Goal: Browse casually

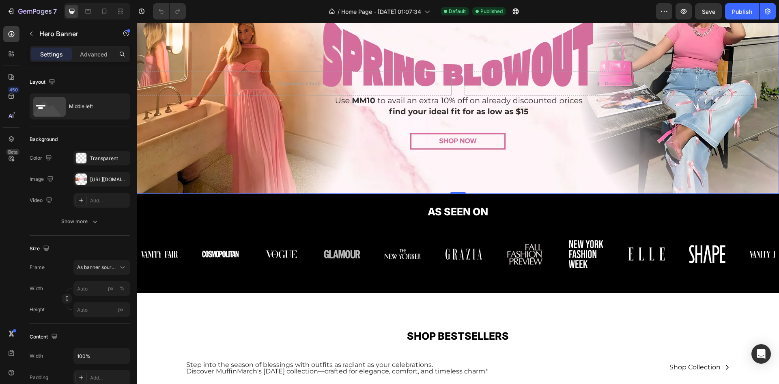
scroll to position [66, 0]
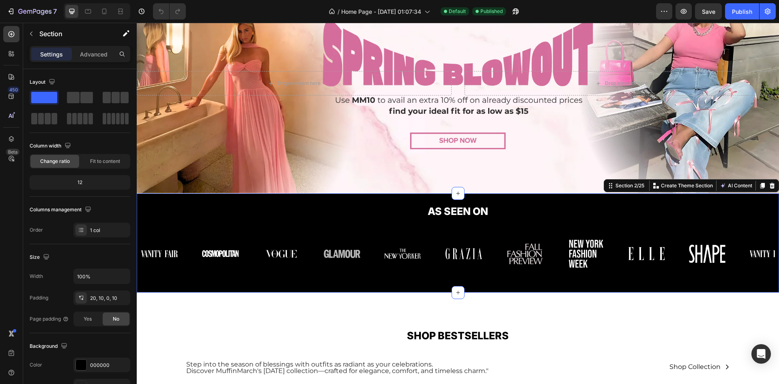
click at [322, 197] on div "AS SEEN ON Heading Image Image Image Image Image Image Image Image Image Image …" at bounding box center [458, 242] width 643 height 99
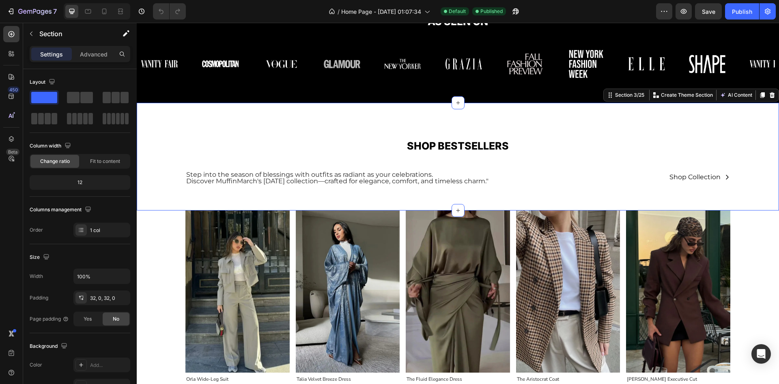
click at [236, 110] on div "SHOP BESTSELLERS Heading Step into the season of blessings with outfits as radi…" at bounding box center [458, 157] width 643 height 108
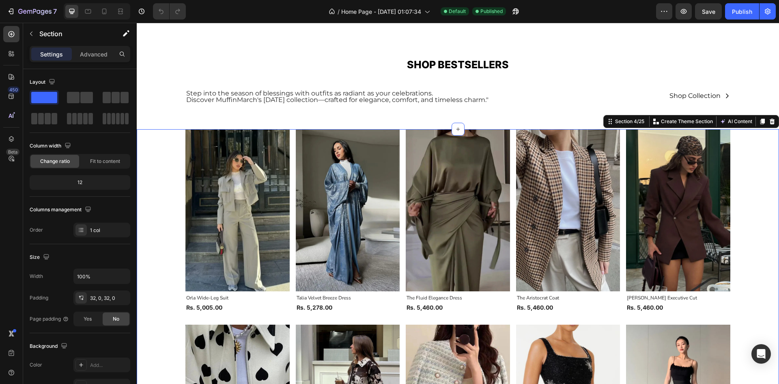
click at [148, 181] on div "(P) Images Orla Wide-Leg Suit (P) Title Rs. 5,005.00 (P) Price (P) Price Row Pr…" at bounding box center [458, 326] width 643 height 395
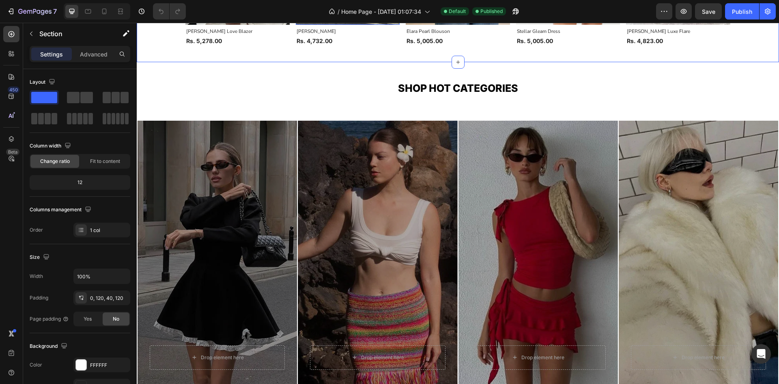
scroll to position [809, 0]
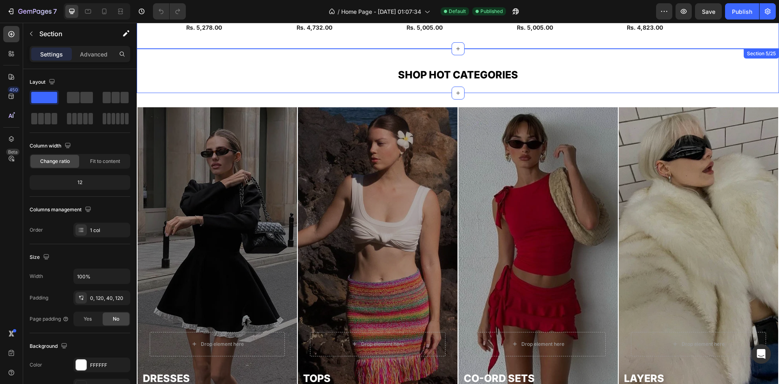
click at [331, 54] on div "SHOP HOT CATEGORIES Heading Section 5/25" at bounding box center [458, 71] width 643 height 44
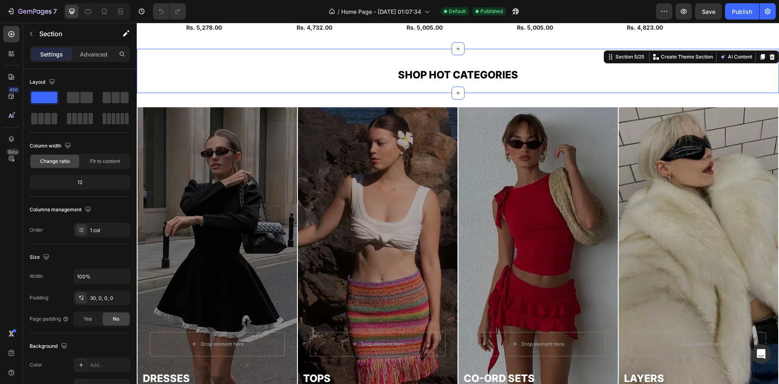
click at [192, 97] on div "(P) Images Orla Wide-Leg Suit (P) Title Rs. 5,005.00 (P) Price (P) Price Row Pr…" at bounding box center [458, 364] width 643 height 2268
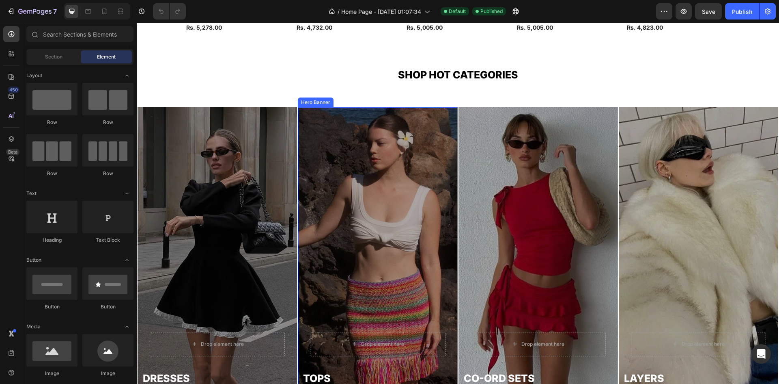
click at [316, 99] on div "Hero Banner" at bounding box center [316, 102] width 32 height 7
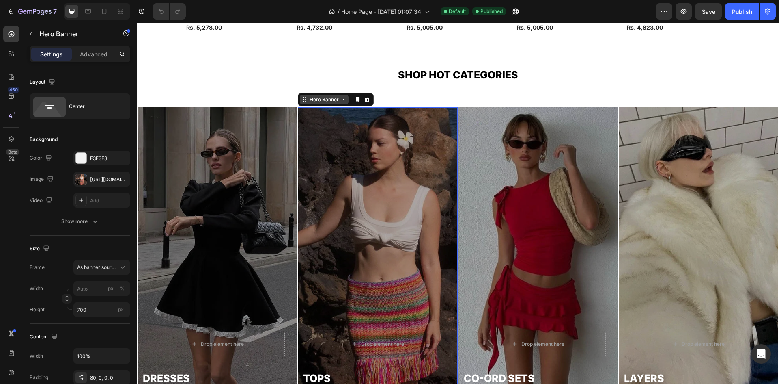
click at [317, 98] on div "Hero Banner" at bounding box center [324, 99] width 32 height 7
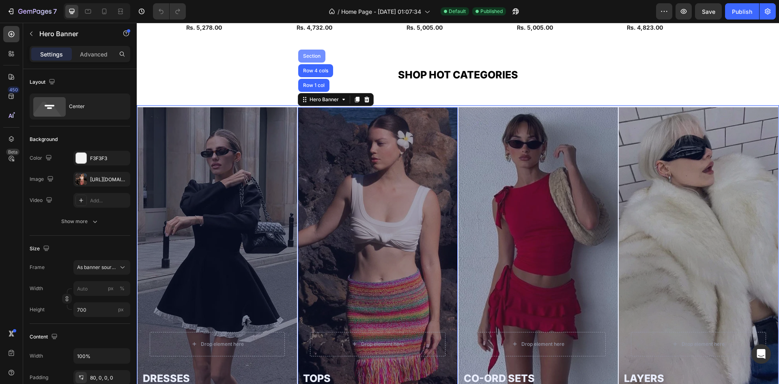
click at [311, 50] on div "Section" at bounding box center [311, 56] width 27 height 13
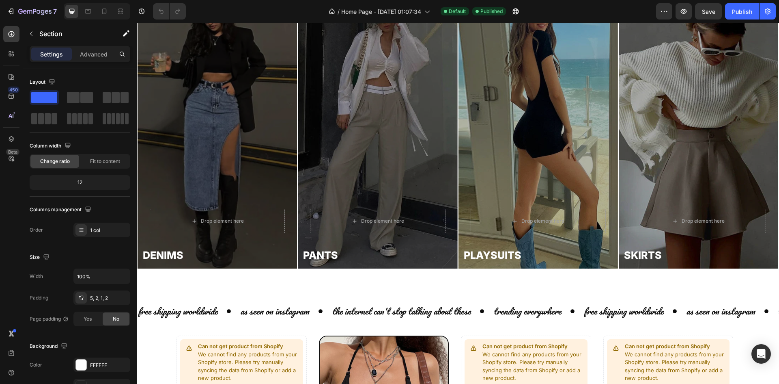
scroll to position [1355, 0]
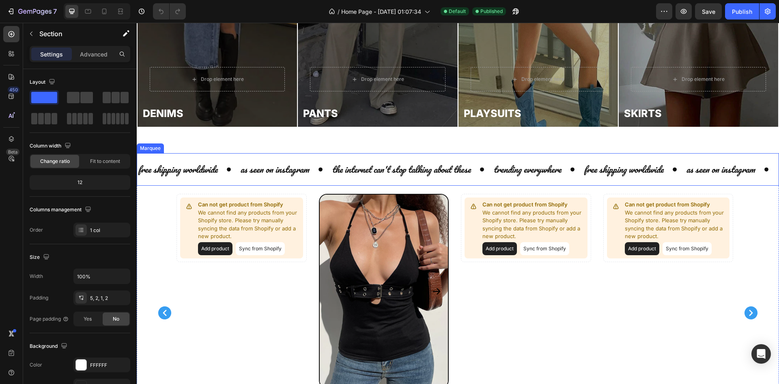
click at [198, 157] on div "free shipping worldwide Text as seen on instagram Text the internet can't stop …" at bounding box center [458, 169] width 643 height 32
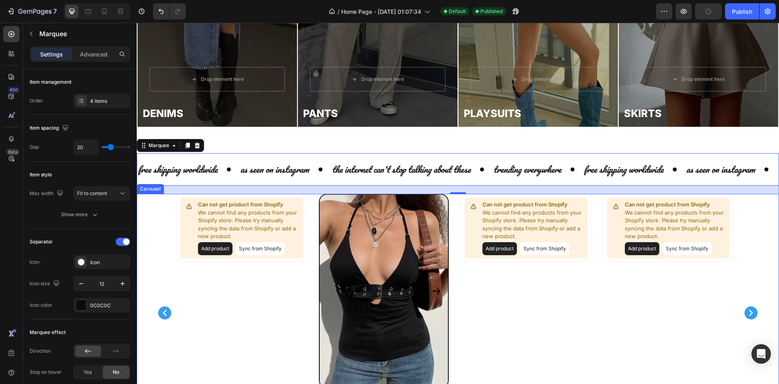
click at [160, 231] on div "Can not get product from Shopify We cannot find any products from your Shopify …" at bounding box center [458, 312] width 602 height 237
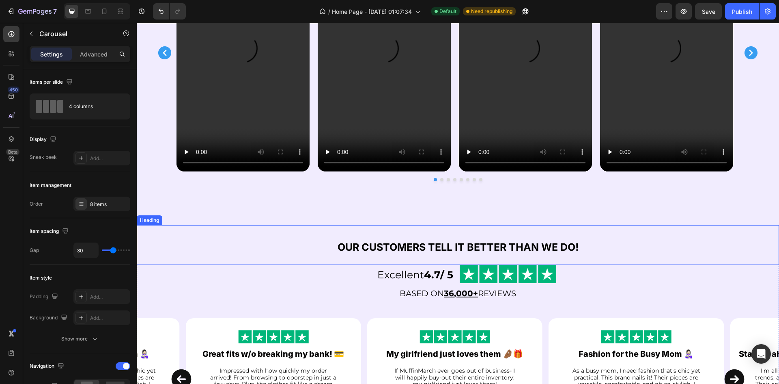
scroll to position [2064, 0]
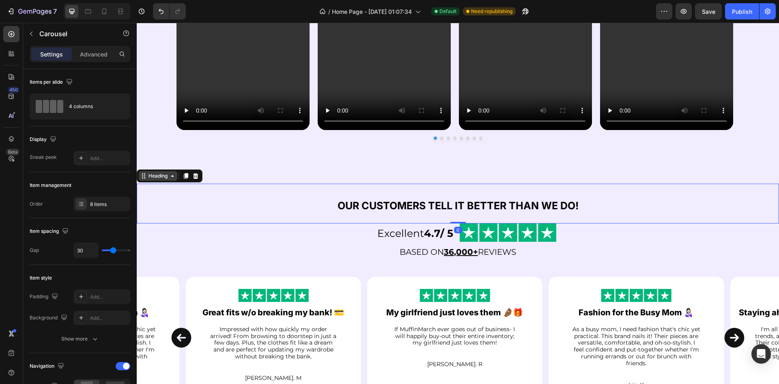
click at [147, 179] on div "Heading" at bounding box center [158, 176] width 39 height 10
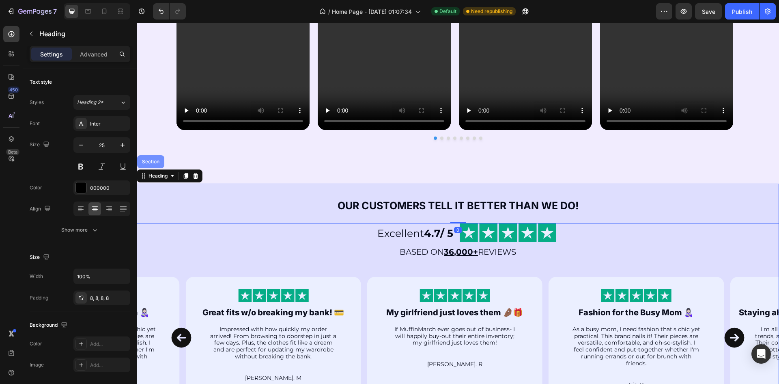
click at [151, 168] on div "Section" at bounding box center [150, 161] width 27 height 13
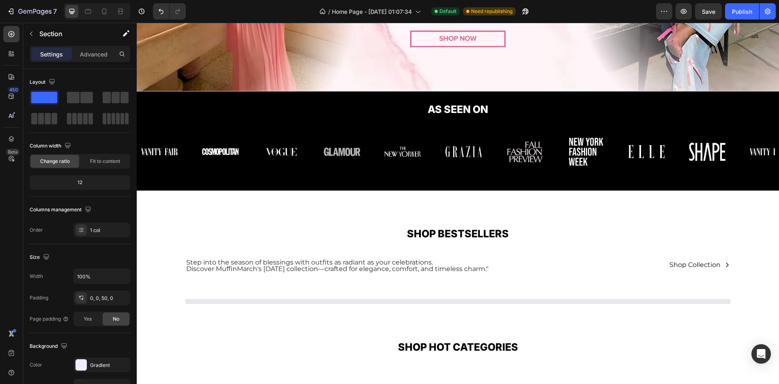
scroll to position [150, 0]
